Goal: Task Accomplishment & Management: Manage account settings

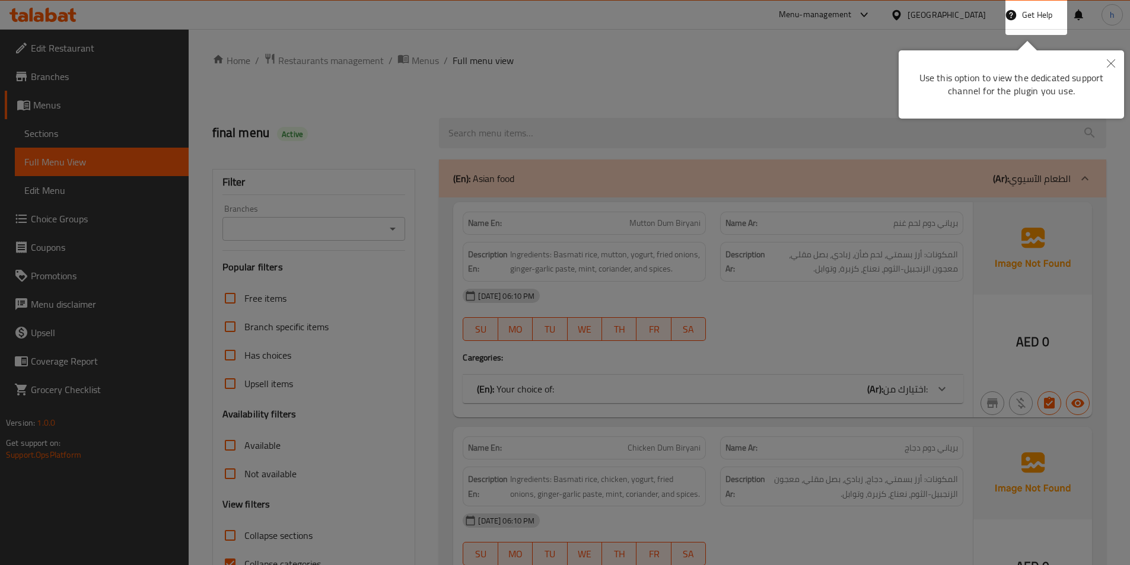
click at [1099, 67] on button "Close" at bounding box center [1111, 63] width 26 height 27
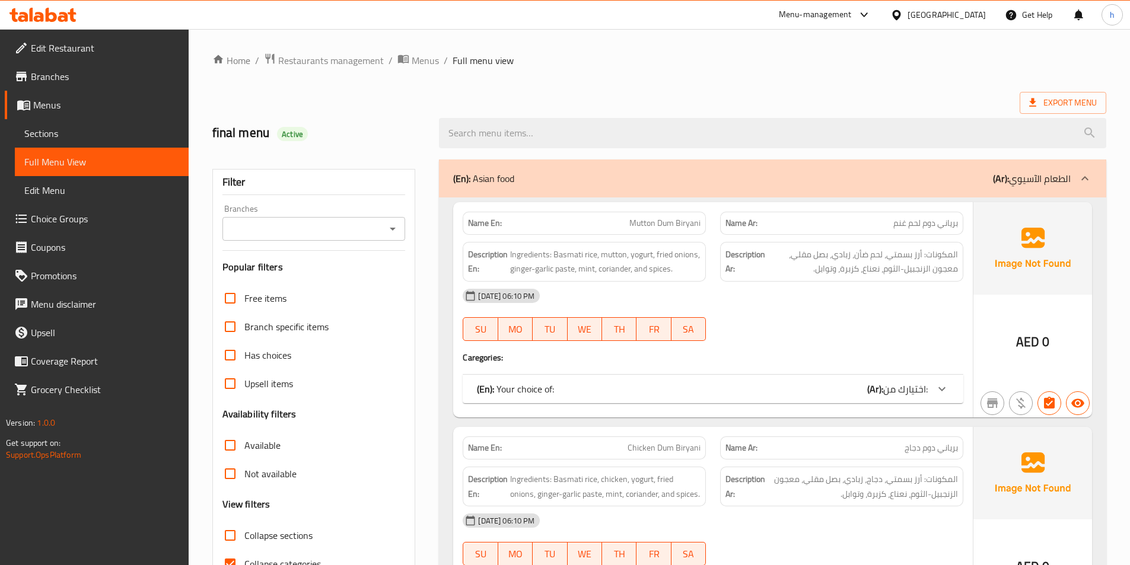
click at [1104, 66] on ol "Home / Restaurants management / Menus / Full menu view" at bounding box center [659, 60] width 894 height 15
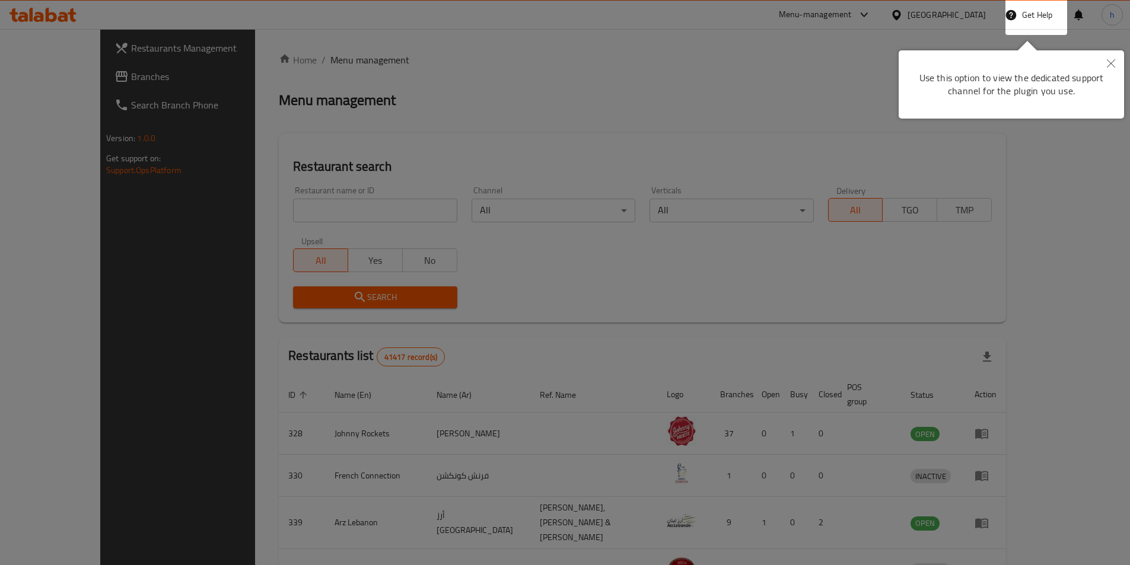
click at [1115, 66] on div at bounding box center [565, 282] width 1130 height 565
click at [1109, 53] on button "Close" at bounding box center [1111, 63] width 26 height 27
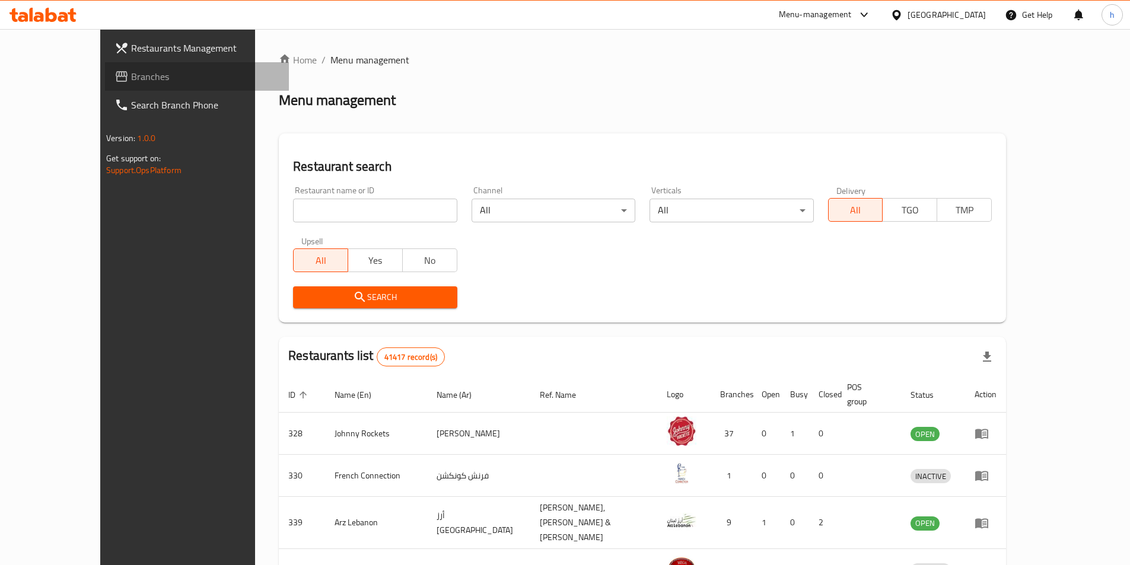
click at [131, 80] on span "Branches" at bounding box center [205, 76] width 148 height 14
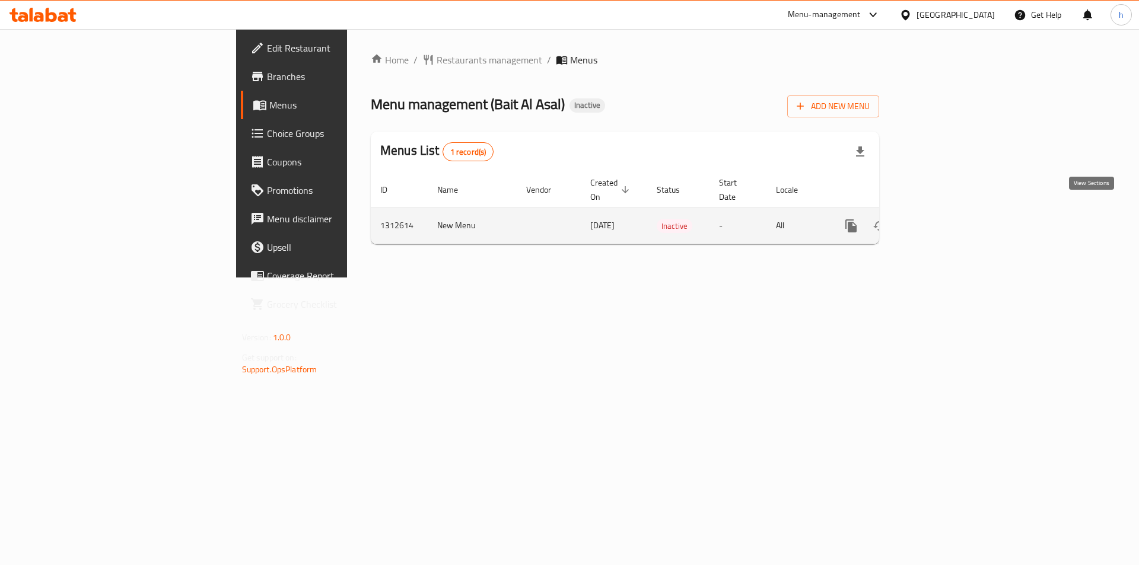
click at [951, 220] on link "enhanced table" at bounding box center [937, 226] width 28 height 28
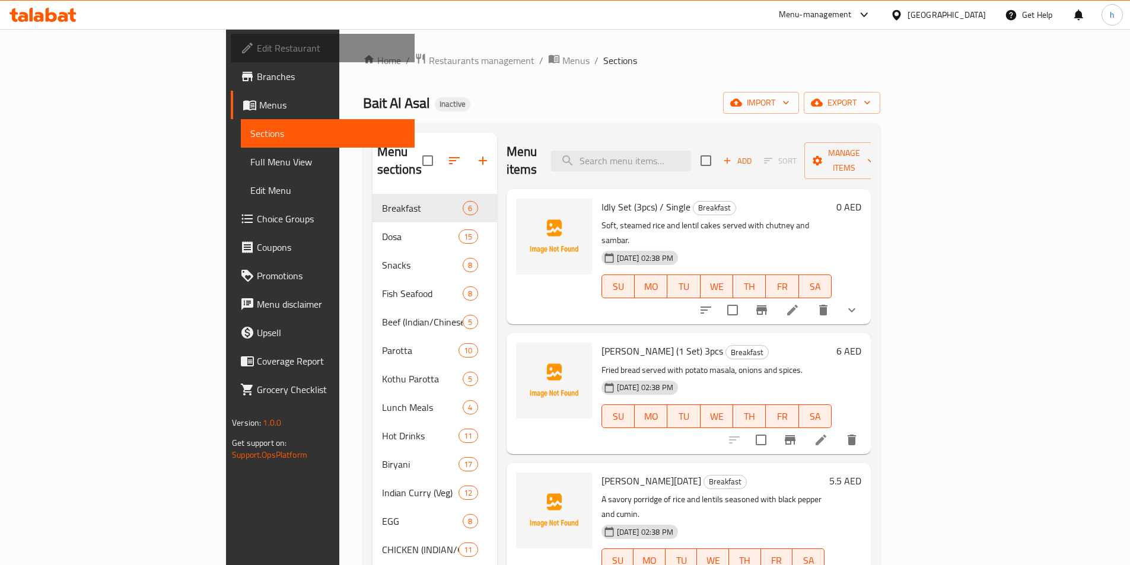
click at [257, 53] on span "Edit Restaurant" at bounding box center [331, 48] width 148 height 14
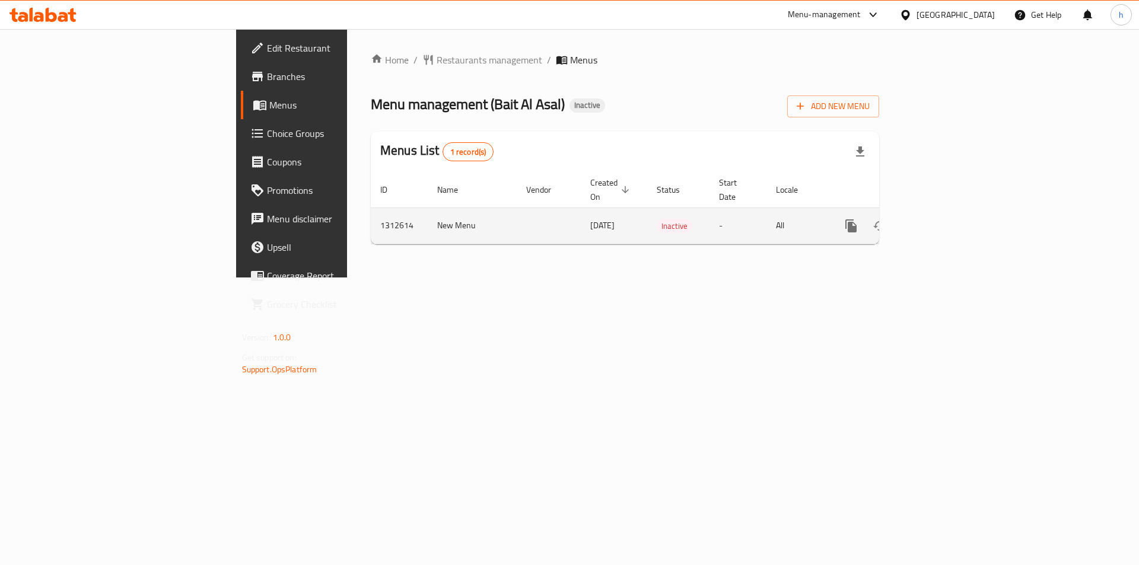
click at [951, 213] on link "enhanced table" at bounding box center [937, 226] width 28 height 28
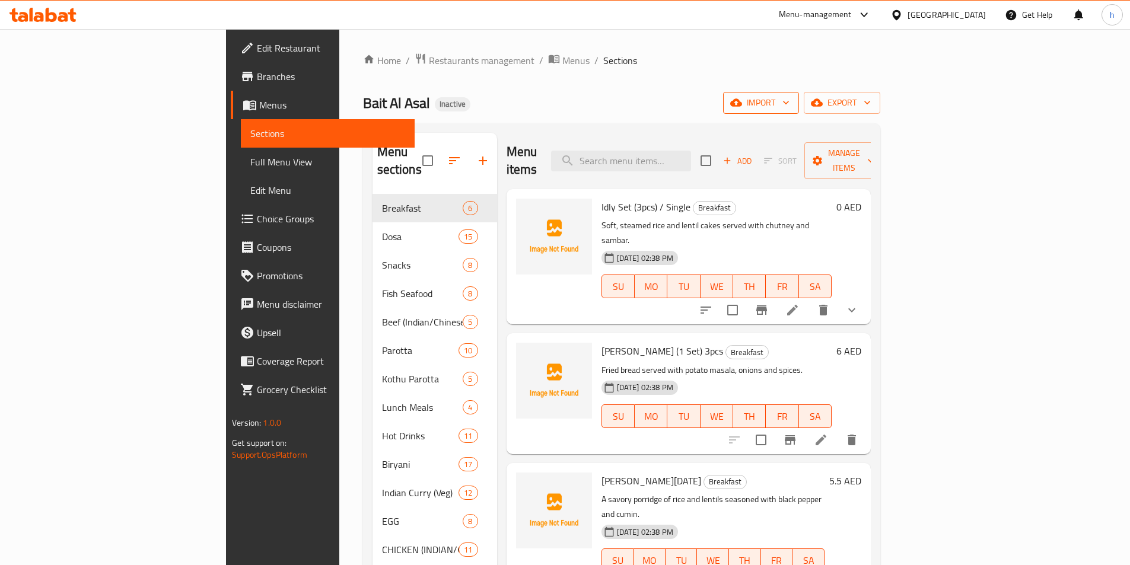
click at [790, 105] on span "import" at bounding box center [761, 103] width 57 height 15
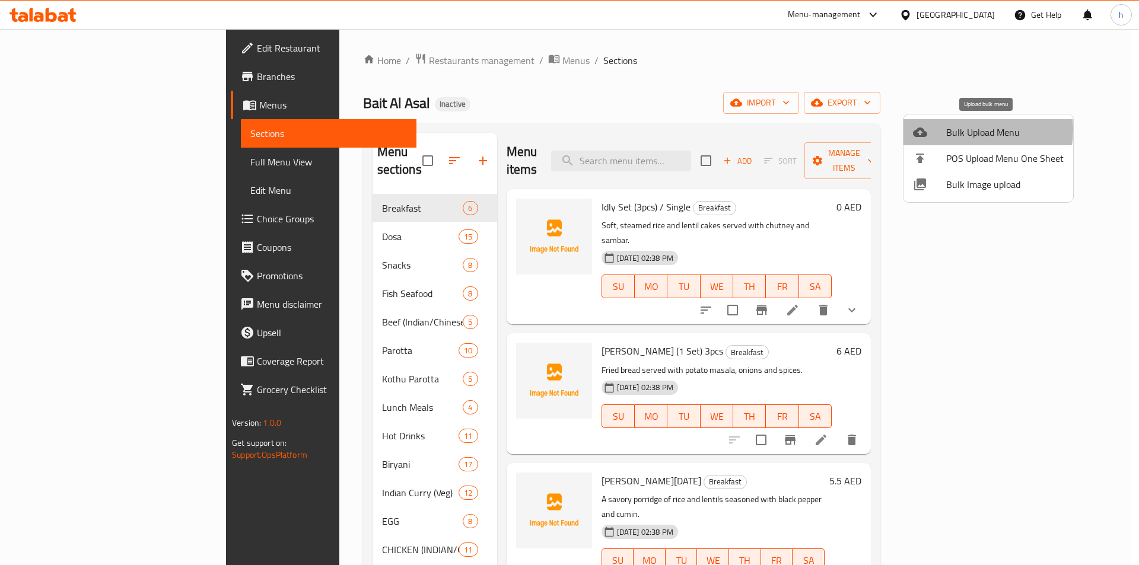
click at [966, 130] on span "Bulk Upload Menu" at bounding box center [1004, 132] width 117 height 14
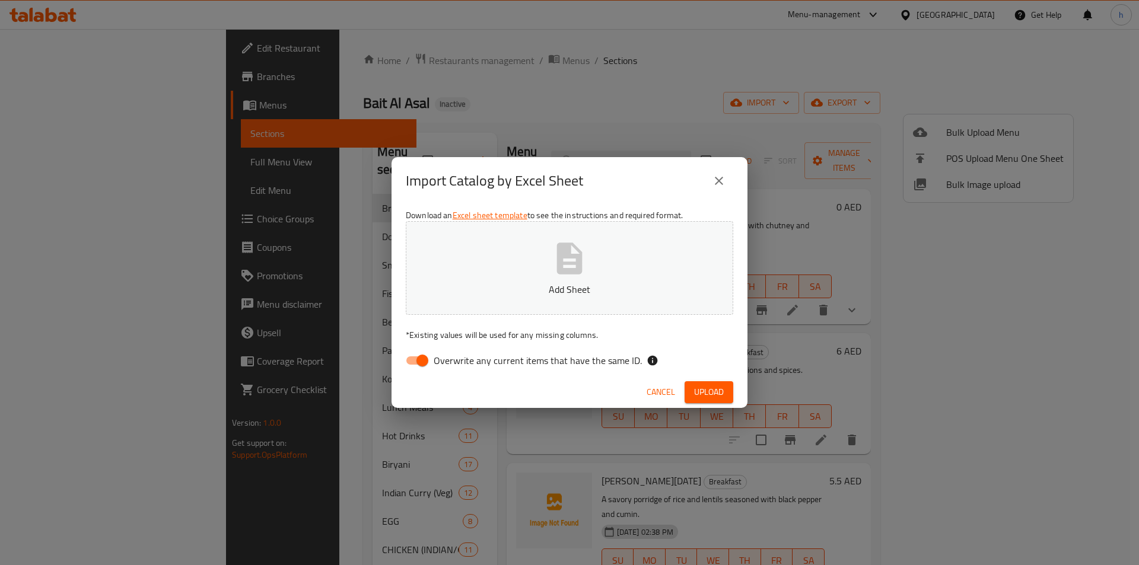
click at [418, 367] on input "Overwrite any current items that have the same ID." at bounding box center [423, 360] width 68 height 23
checkbox input "false"
click at [647, 318] on div "Download an Excel sheet template to see the instructions and required format. A…" at bounding box center [570, 291] width 356 height 172
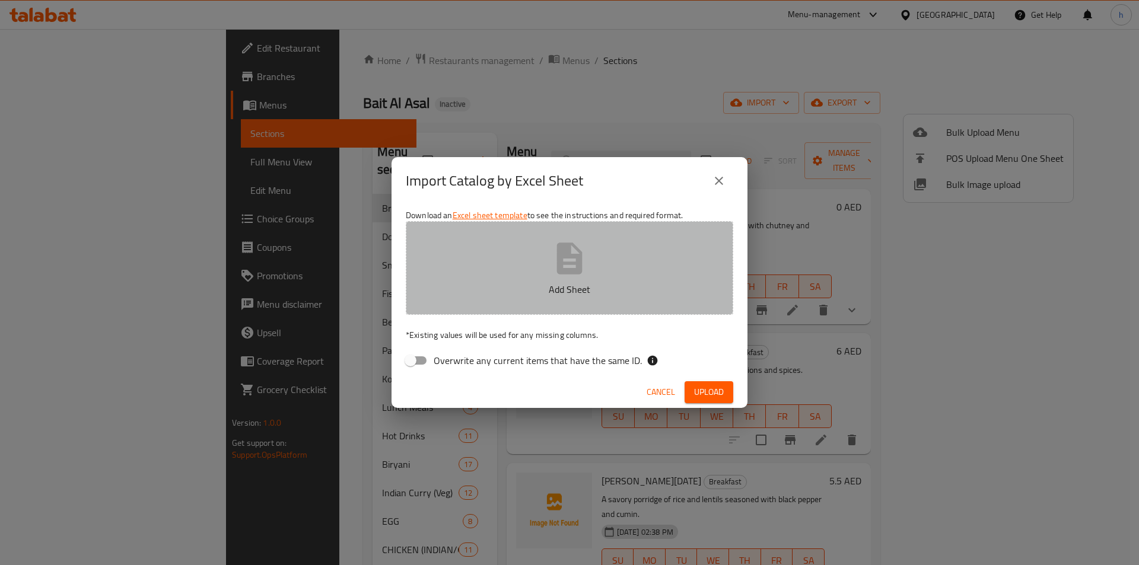
click at [638, 297] on button "Add Sheet" at bounding box center [570, 268] width 328 height 94
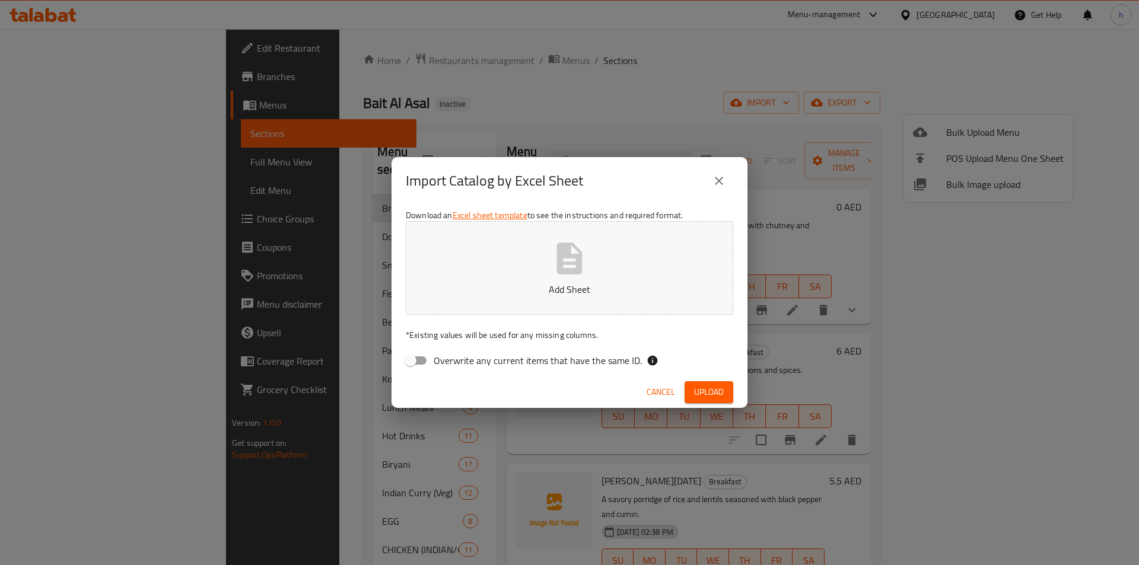
click at [637, 55] on div "Import Catalog by Excel Sheet Download an Excel sheet template to see the instr…" at bounding box center [569, 282] width 1139 height 565
click at [720, 176] on icon "close" at bounding box center [719, 181] width 14 height 14
